Goal: Information Seeking & Learning: Learn about a topic

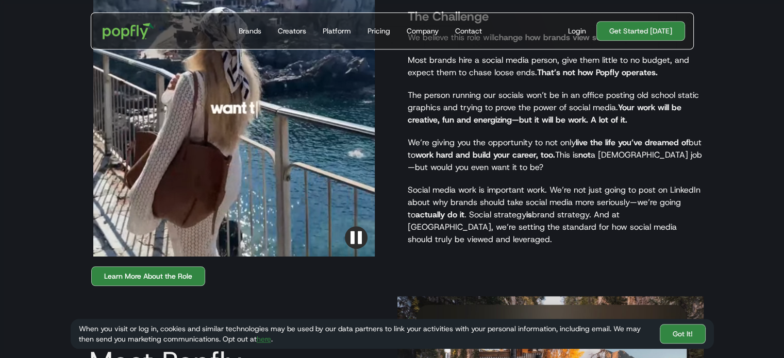
scroll to position [898, 0]
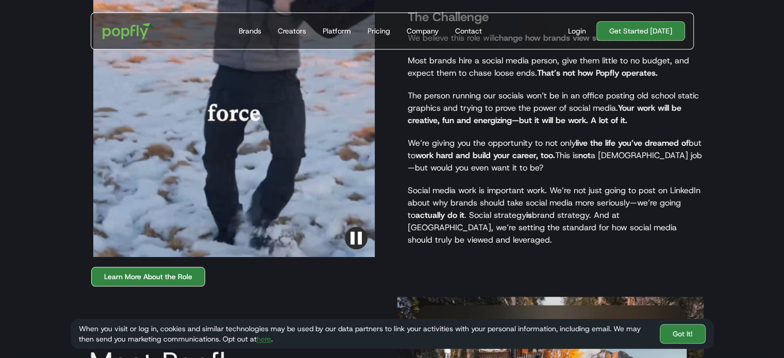
click at [172, 267] on link "Learn More About the Role" at bounding box center [148, 277] width 114 height 20
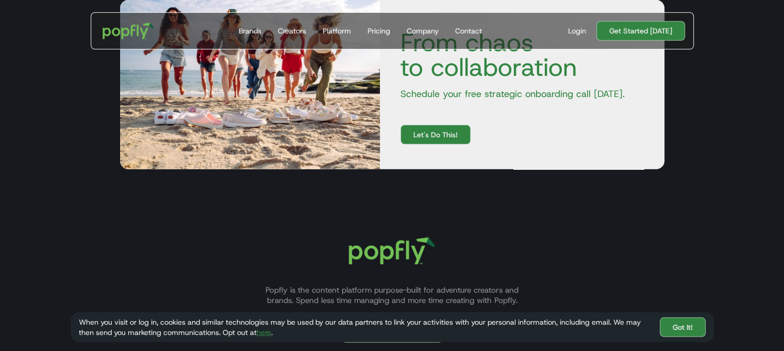
scroll to position [3036, 0]
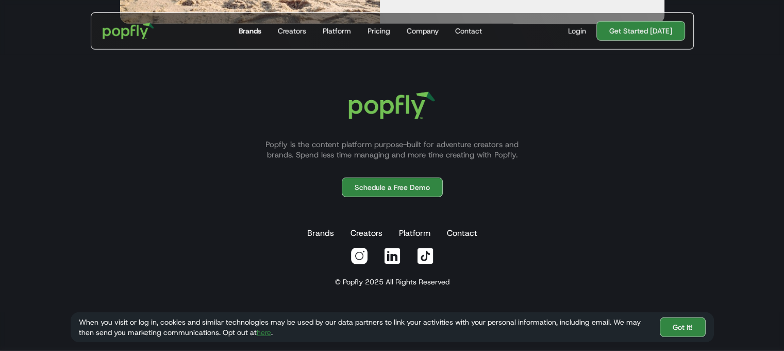
click at [257, 25] on link "Brands" at bounding box center [250, 31] width 31 height 36
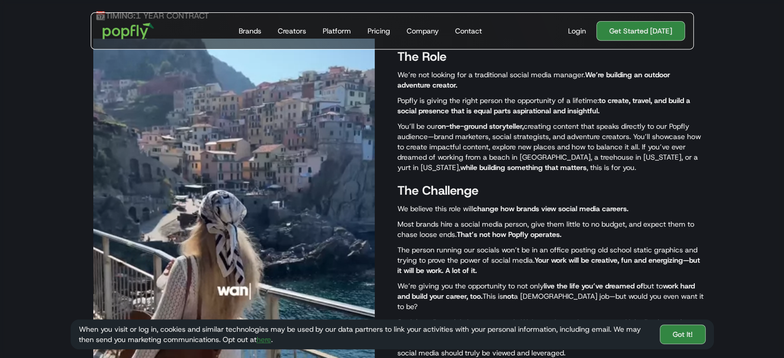
scroll to position [665, 0]
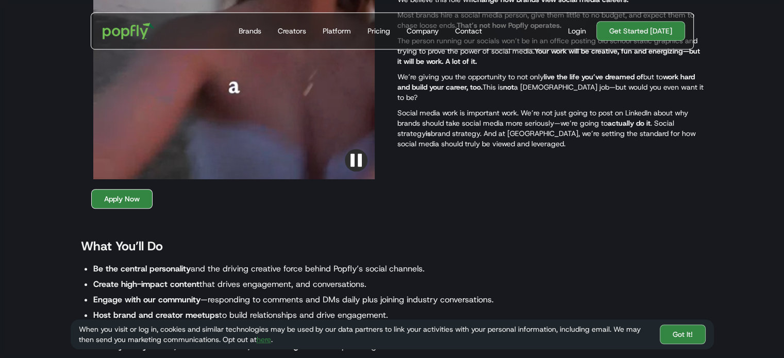
click at [112, 194] on link "Apply Now" at bounding box center [121, 199] width 61 height 20
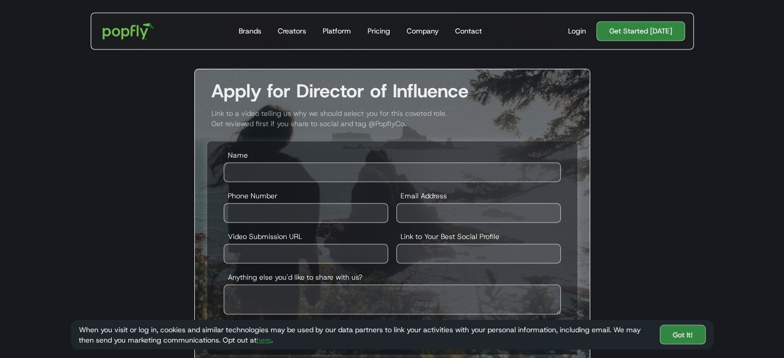
scroll to position [1832, 0]
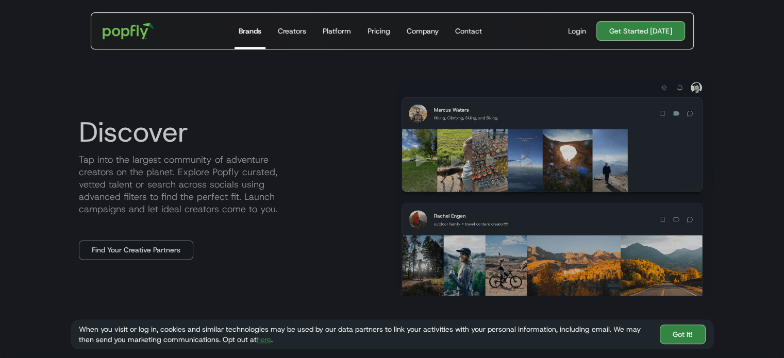
scroll to position [475, 0]
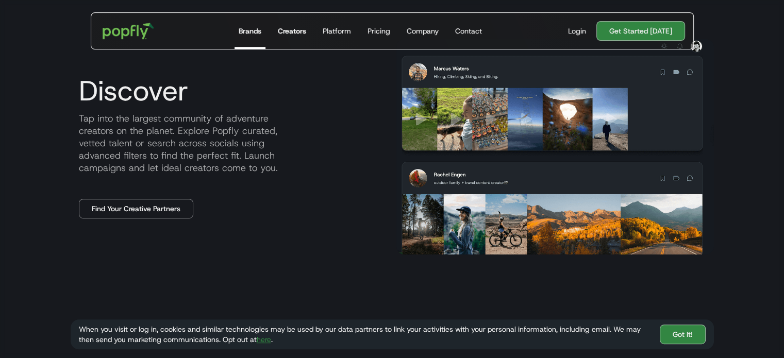
click at [305, 26] on div "Creators" at bounding box center [292, 31] width 28 height 10
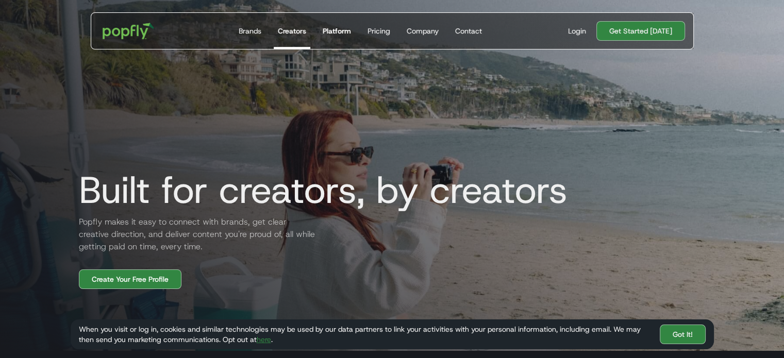
click at [345, 29] on div "Platform" at bounding box center [337, 31] width 28 height 10
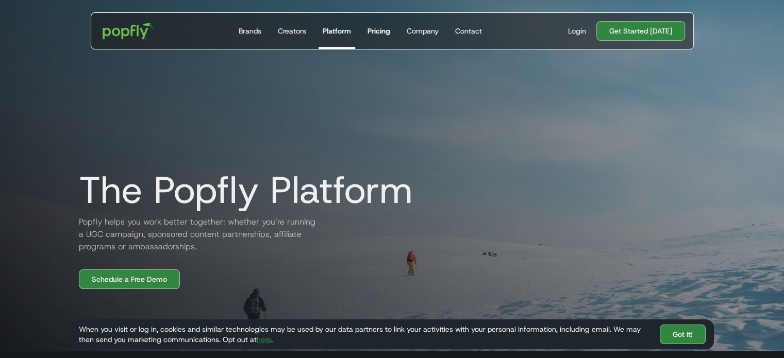
click at [390, 35] on div "Pricing" at bounding box center [379, 31] width 23 height 10
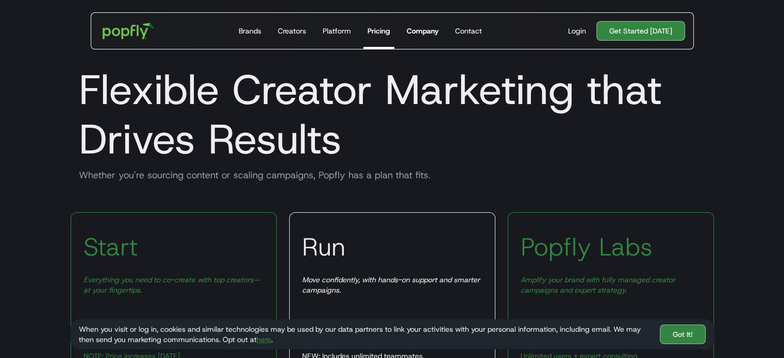
click at [434, 34] on div "Company" at bounding box center [423, 31] width 32 height 10
